Goal: Task Accomplishment & Management: Manage account settings

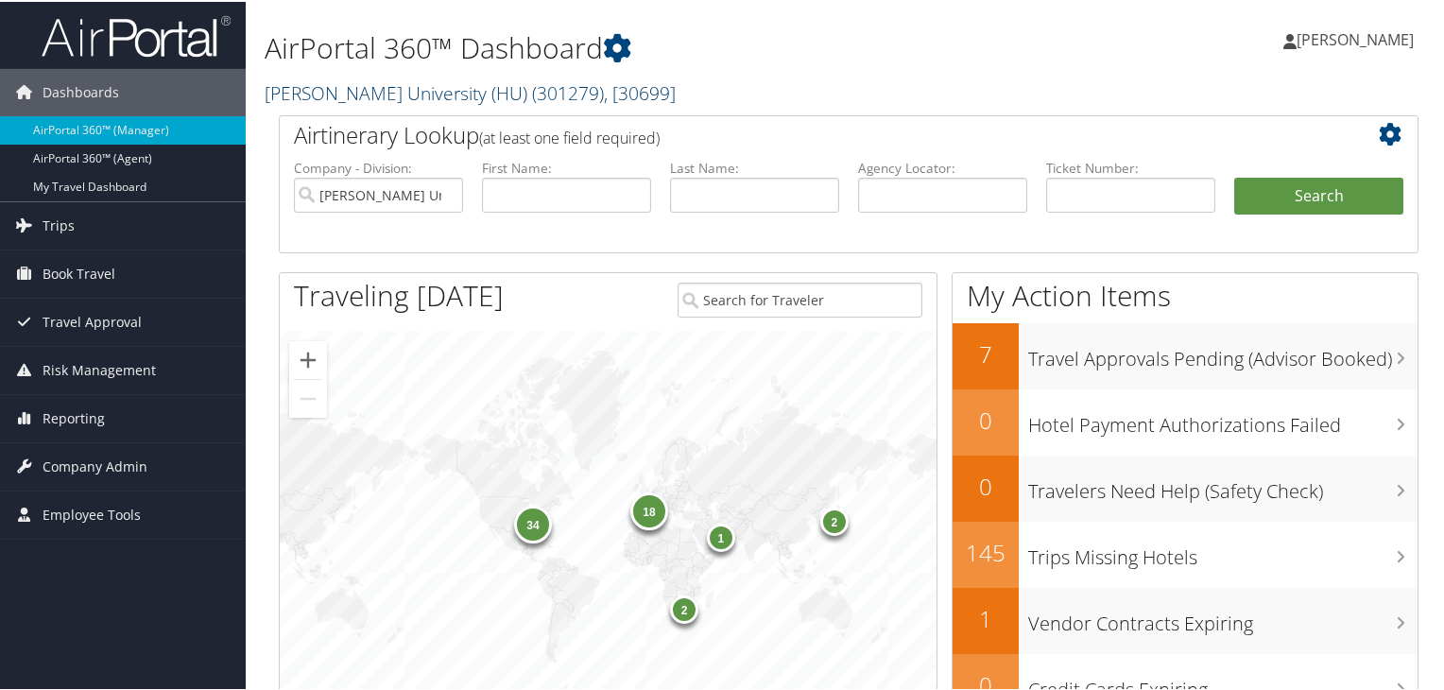
click at [377, 94] on link "[PERSON_NAME] University (HU) ( 301279 ) , [ 30699 ]" at bounding box center [470, 91] width 411 height 26
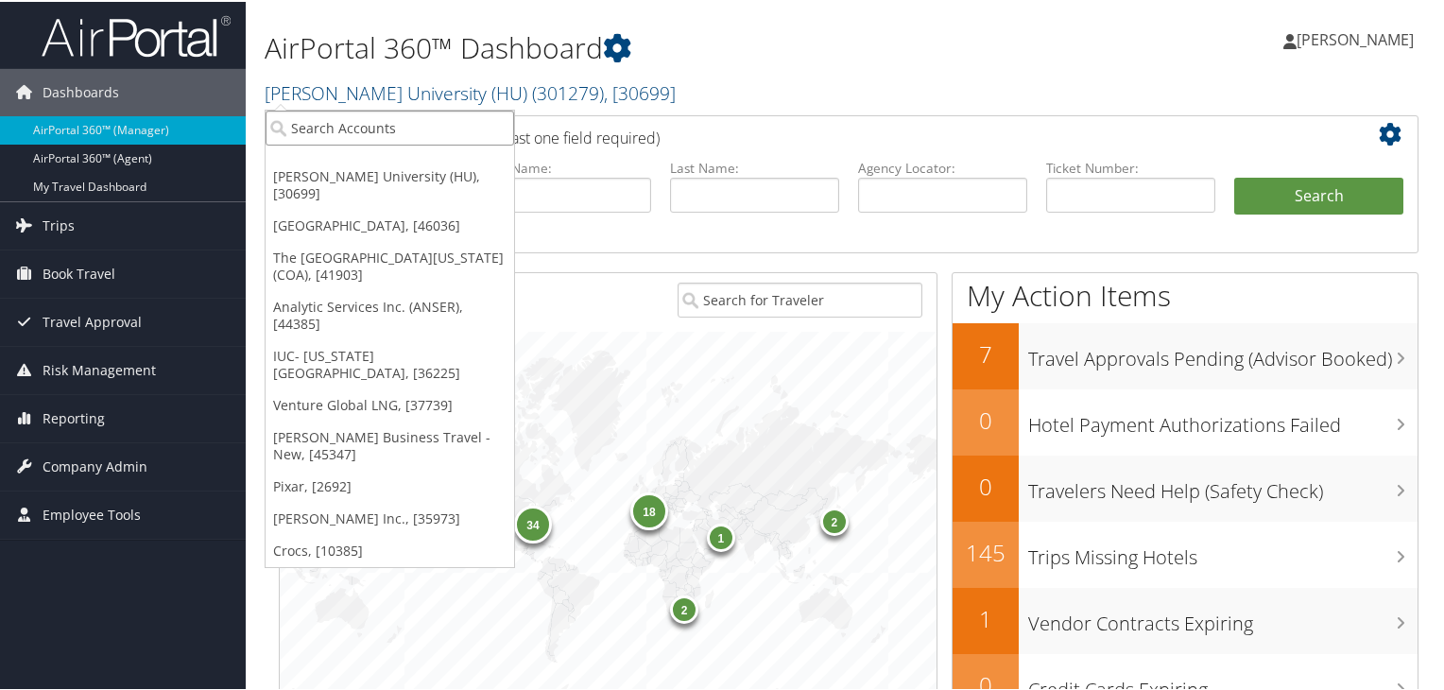
click at [389, 119] on input "search" at bounding box center [390, 126] width 249 height 35
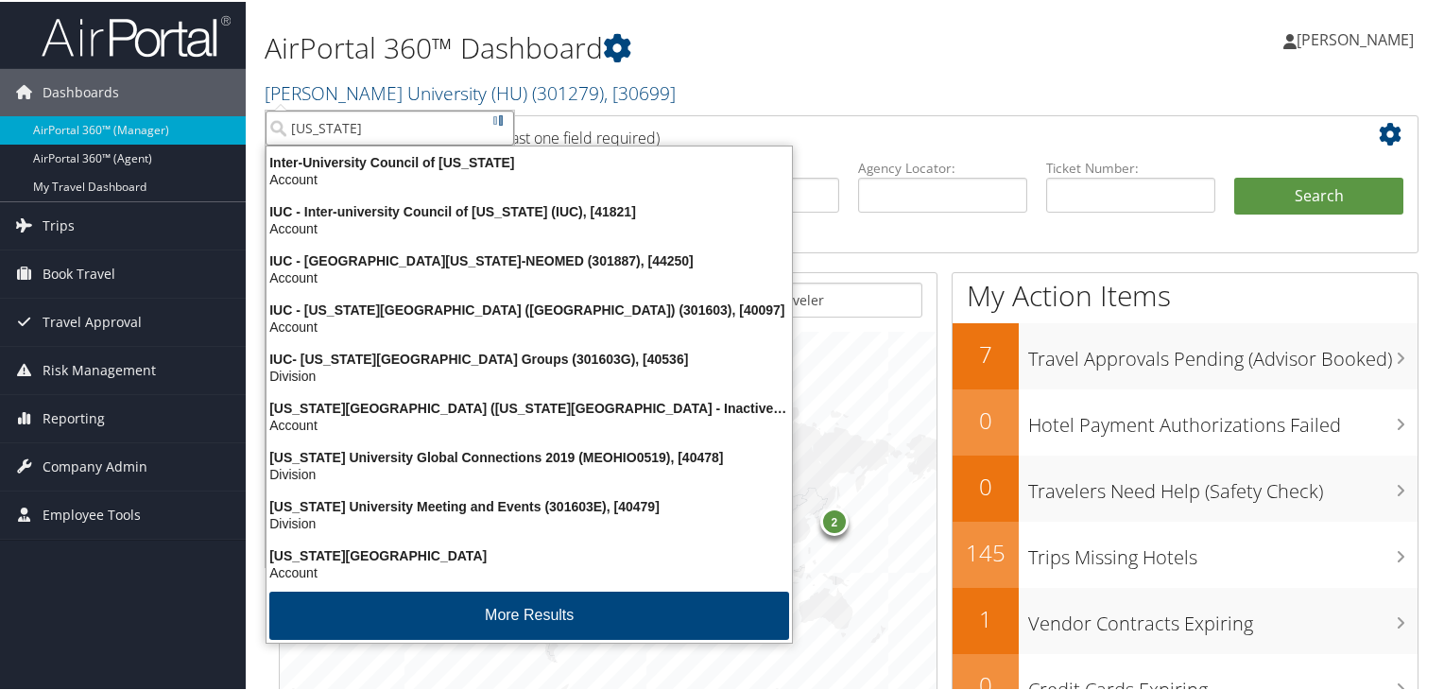
type input "[US_STATE] w"
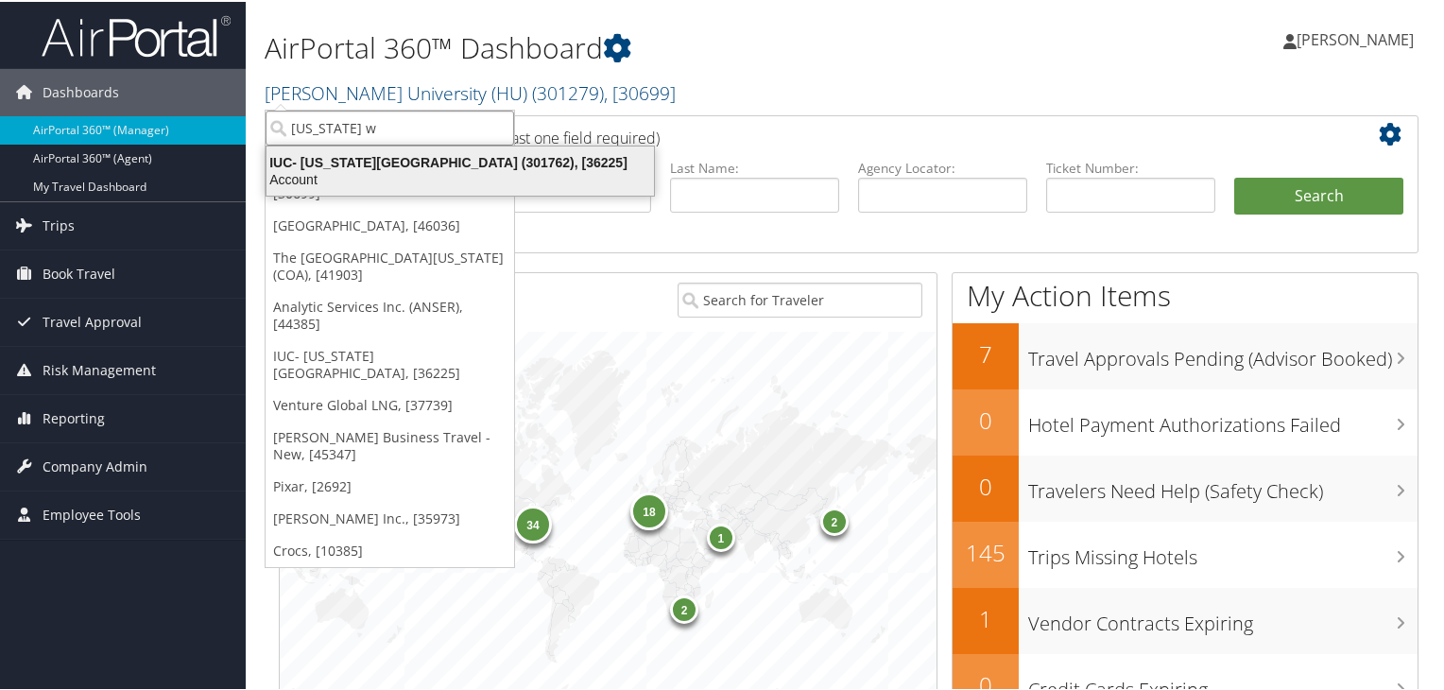
click at [397, 160] on div "IUC- [US_STATE][GEOGRAPHIC_DATA] (301762), [36225]" at bounding box center [460, 160] width 410 height 17
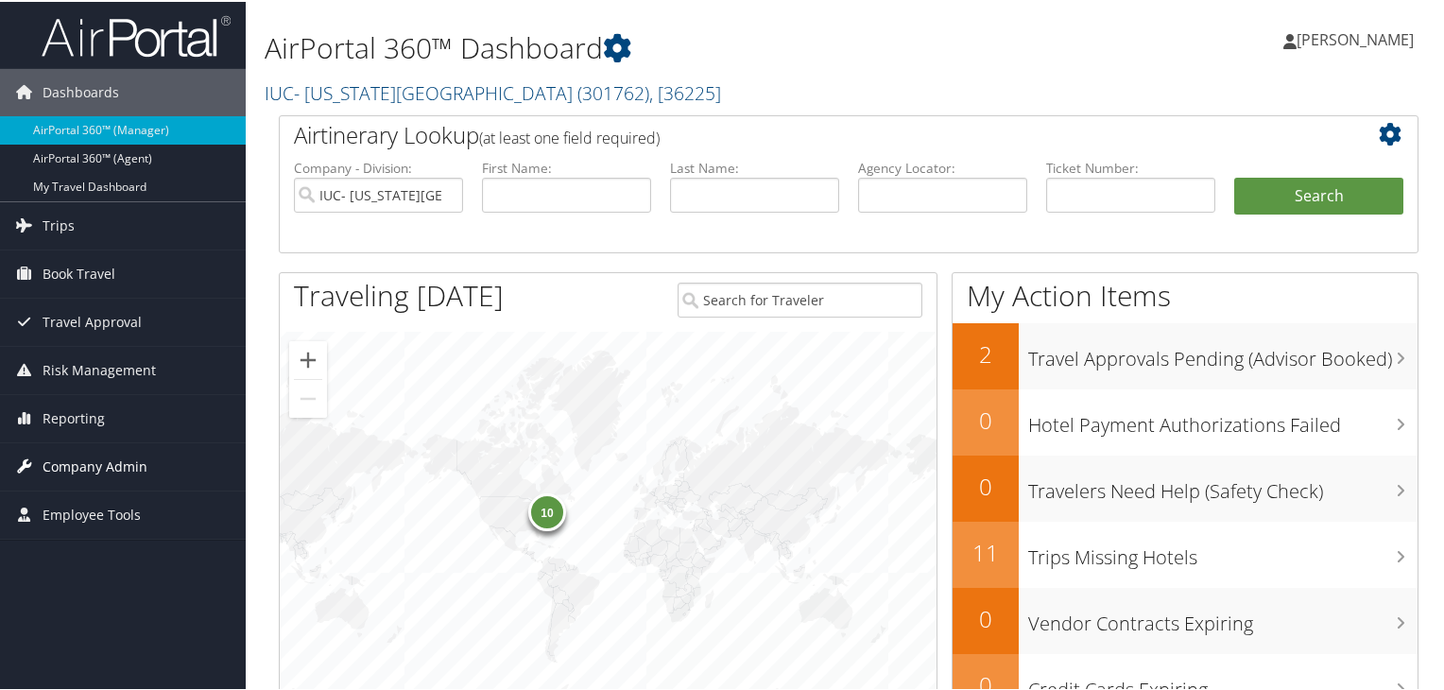
click at [105, 460] on span "Company Admin" at bounding box center [95, 464] width 105 height 47
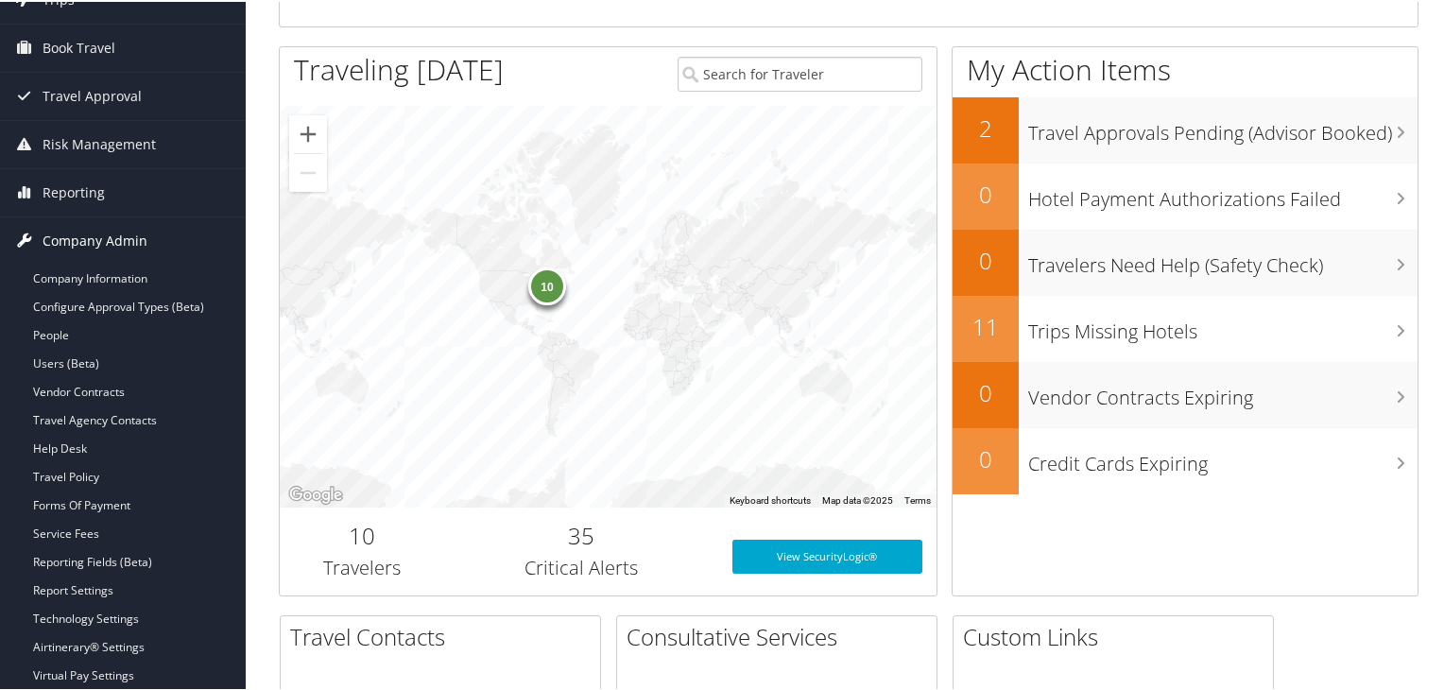
scroll to position [284, 0]
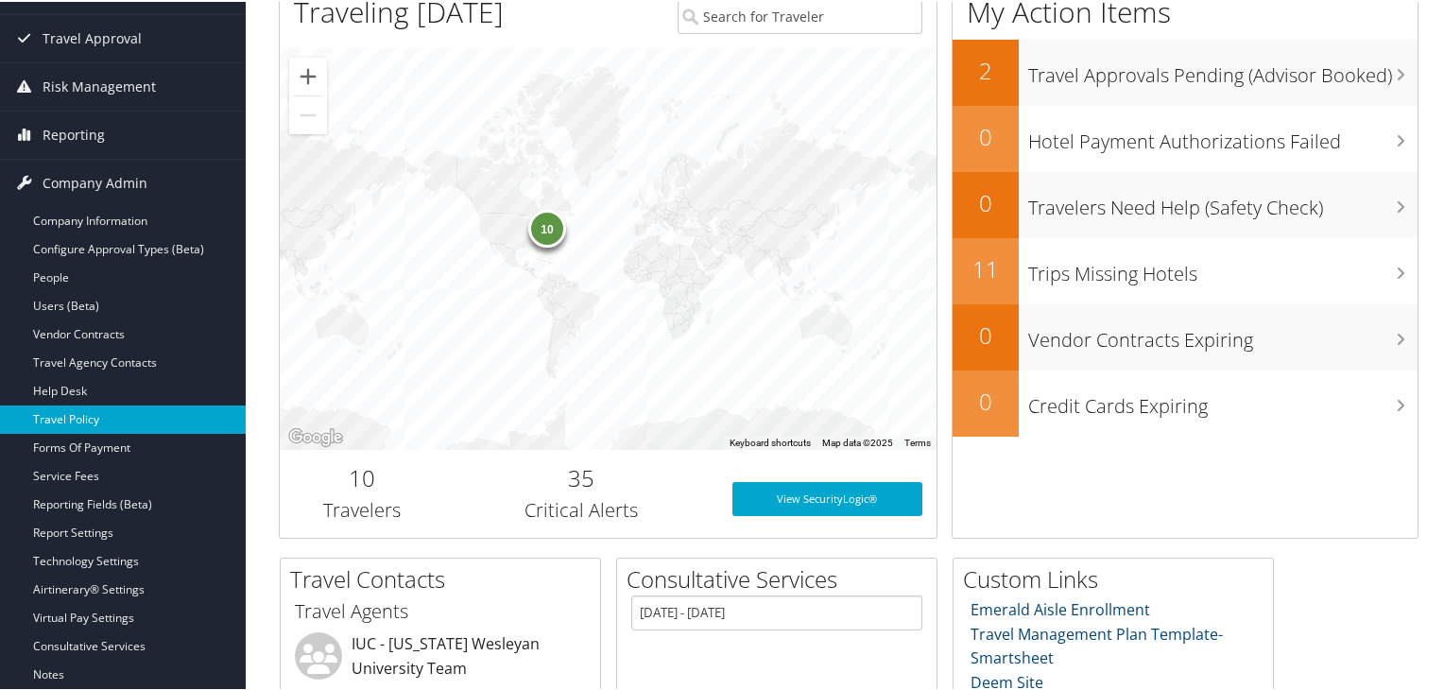
click at [109, 417] on link "Travel Policy" at bounding box center [123, 418] width 246 height 28
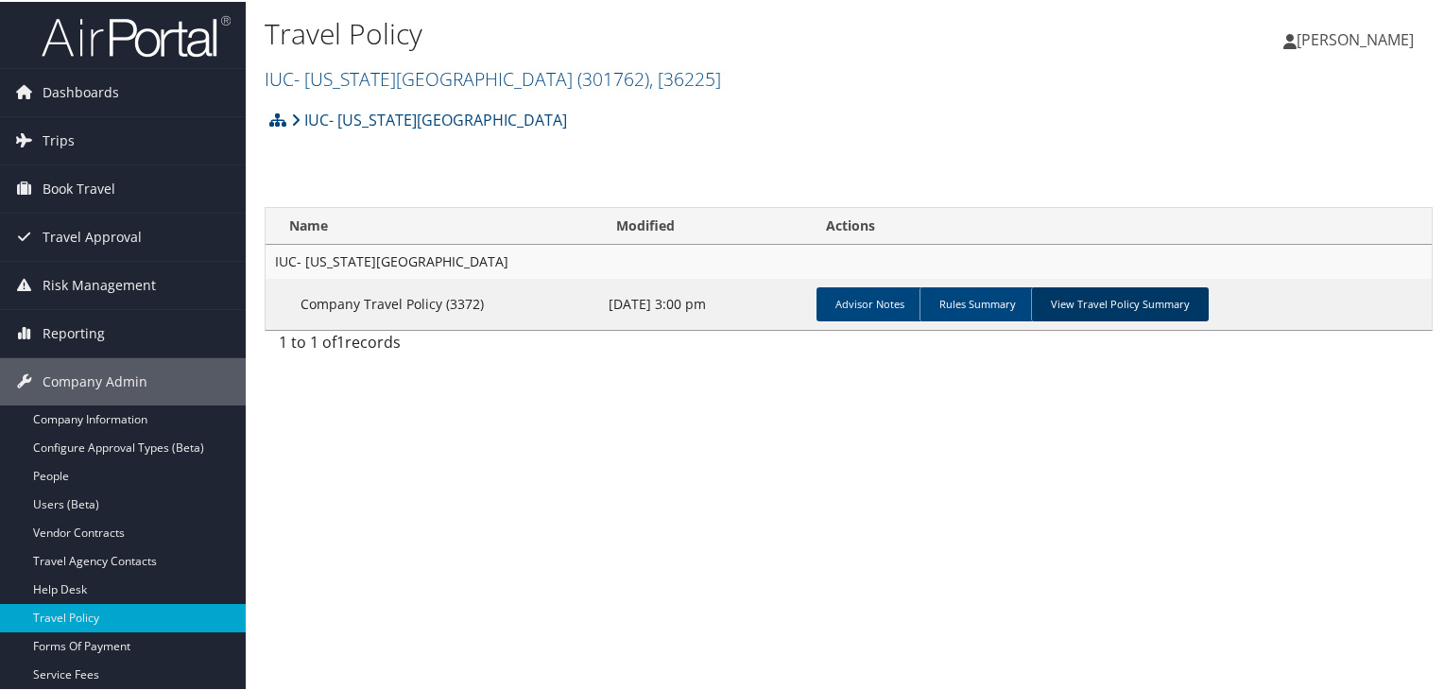
click at [1157, 316] on link "View Travel Policy Summary" at bounding box center [1120, 302] width 178 height 34
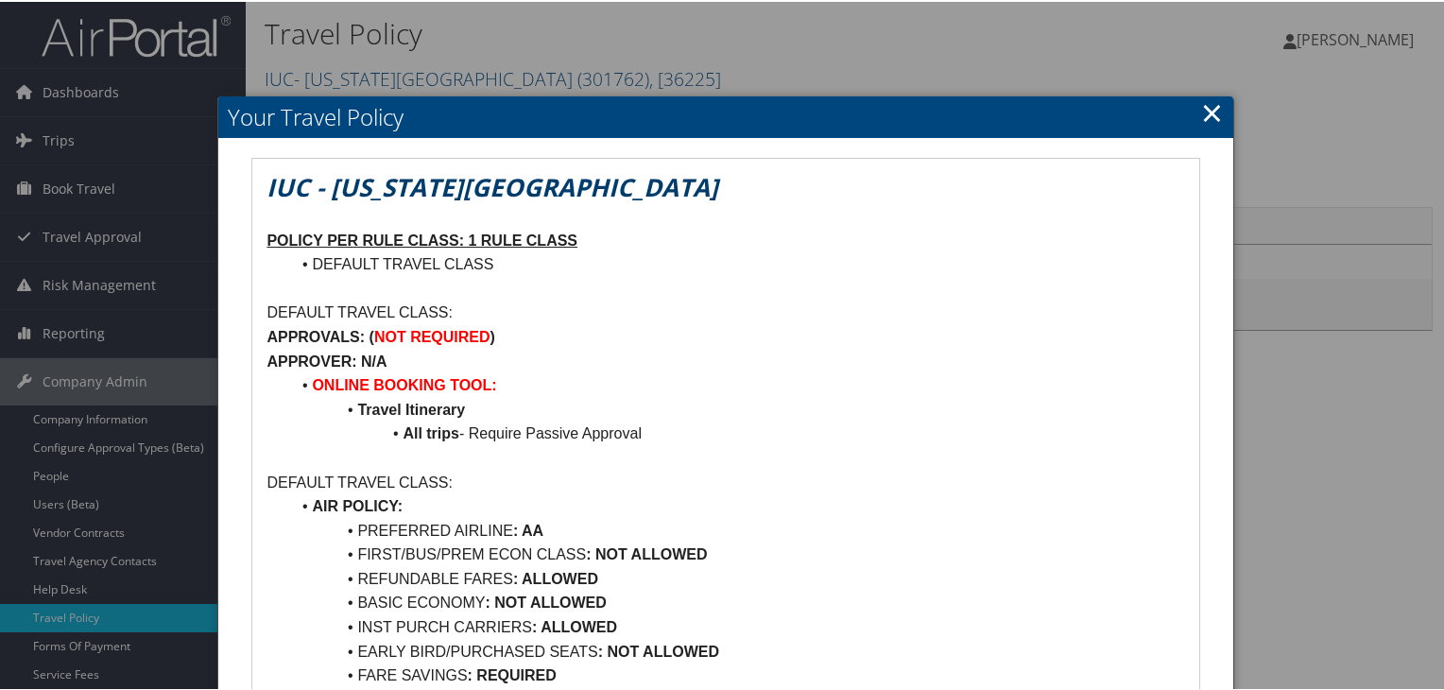
click at [1201, 117] on link "×" at bounding box center [1212, 111] width 22 height 38
